Goal: Information Seeking & Learning: Find specific fact

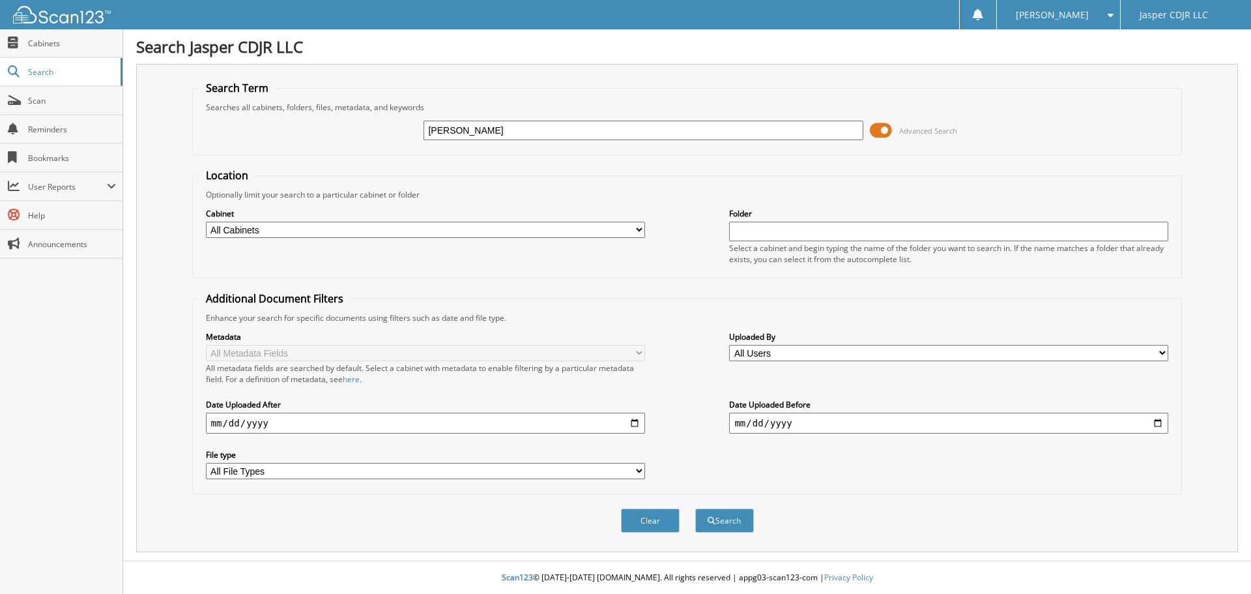
type input "[PERSON_NAME]"
click at [695, 508] on button "Search" at bounding box center [724, 520] width 59 height 24
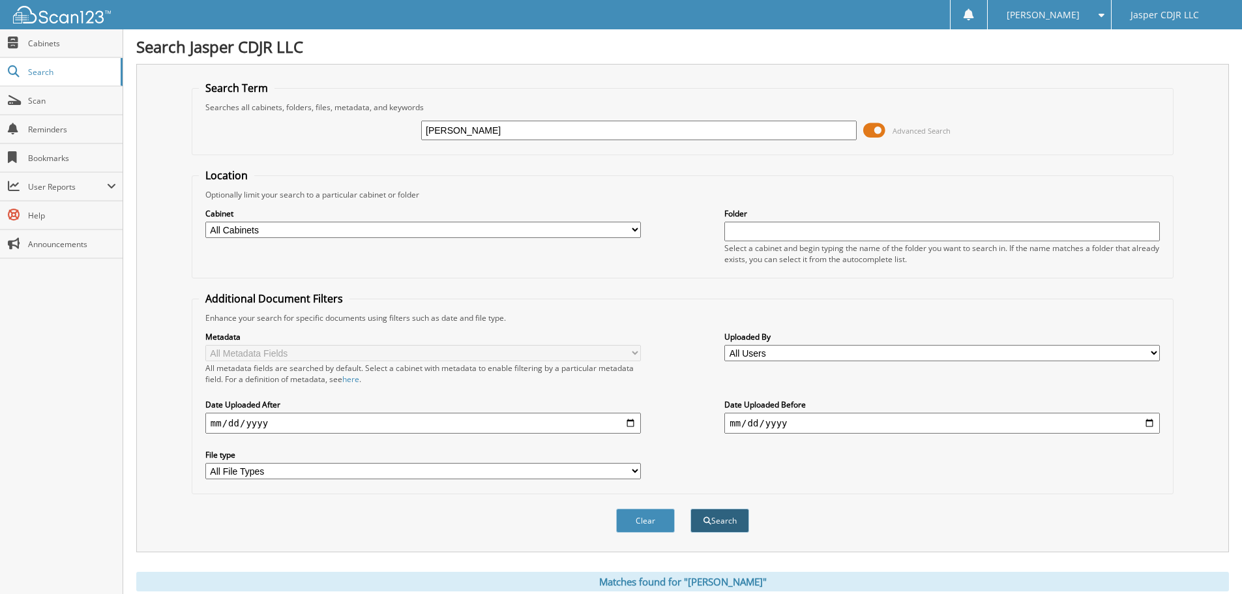
click at [725, 519] on button "Search" at bounding box center [719, 520] width 59 height 24
click at [488, 130] on input "[PERSON_NAME]" at bounding box center [638, 131] width 435 height 20
type input "[PERSON_NAME]"
click at [690, 508] on button "Search" at bounding box center [719, 520] width 59 height 24
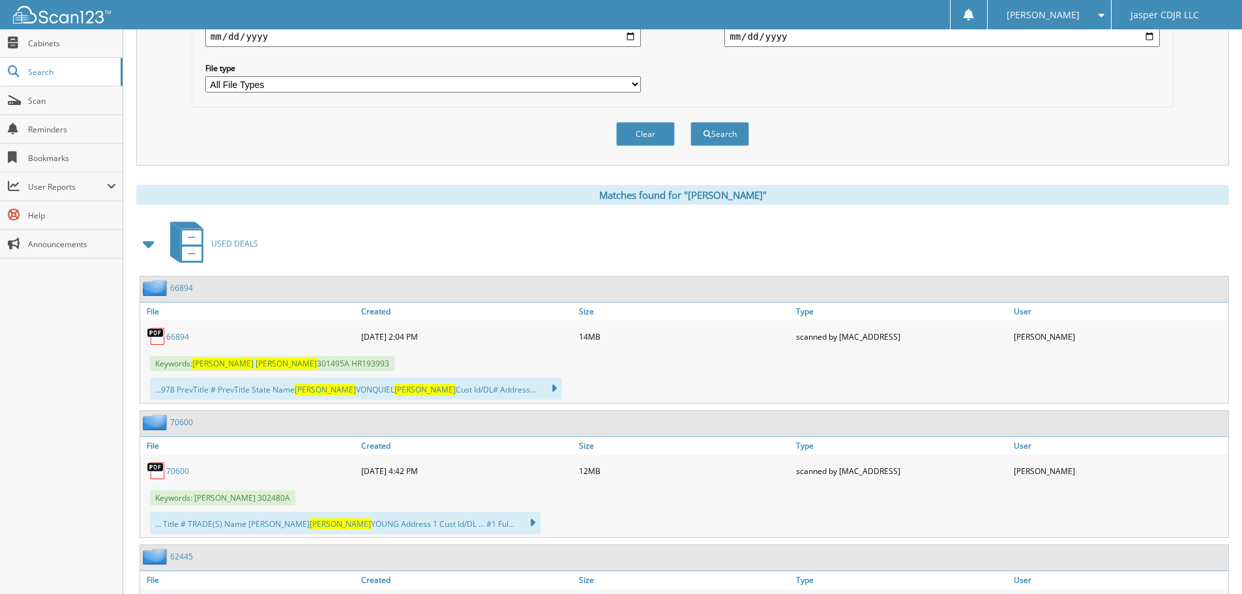
scroll to position [391, 0]
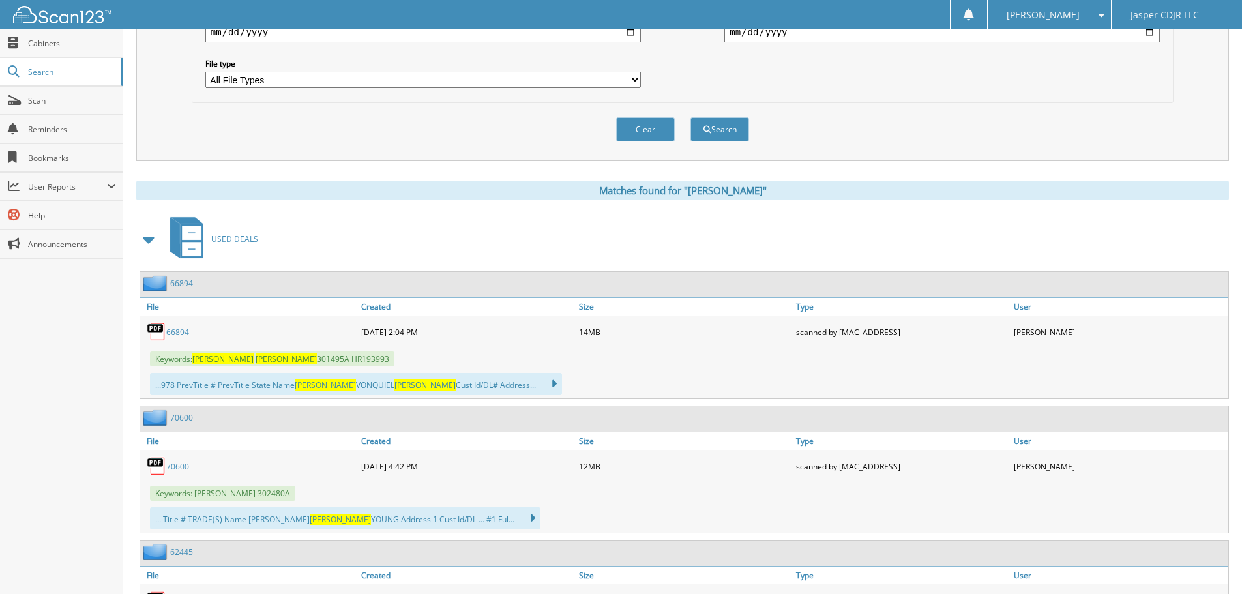
click at [157, 332] on img at bounding box center [157, 332] width 20 height 20
click at [171, 334] on link "66894" at bounding box center [177, 332] width 23 height 11
